Goal: Information Seeking & Learning: Learn about a topic

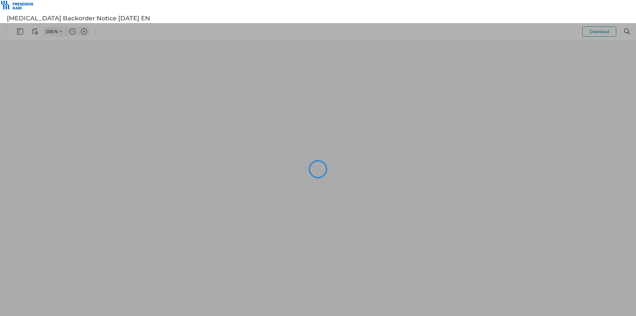
type input "102"
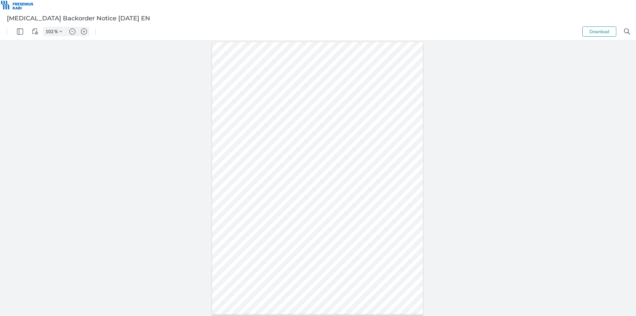
click at [294, 270] on div at bounding box center [317, 178] width 211 height 273
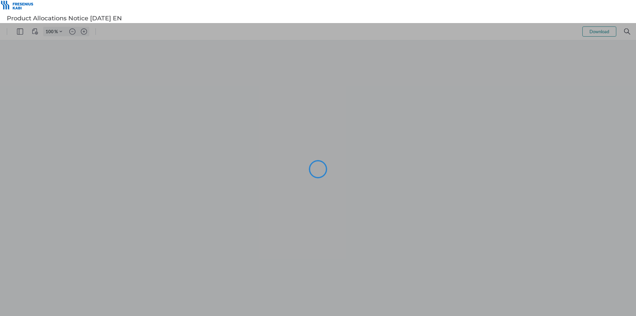
type input "102"
